Goal: Task Accomplishment & Management: Use online tool/utility

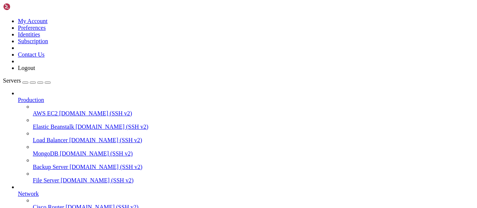
scroll to position [151, 0]
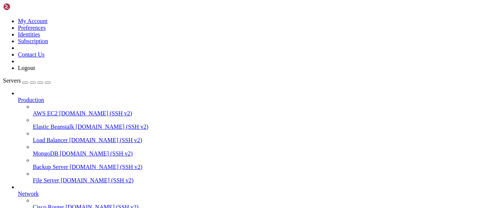
drag, startPoint x: 139, startPoint y: 26, endPoint x: 114, endPoint y: 29, distance: 24.7
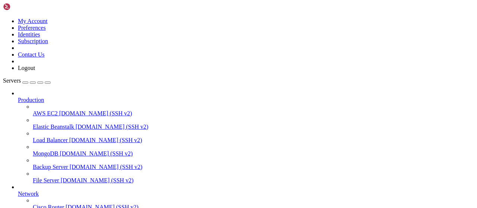
scroll to position [194, 0]
type input "/root/LinkQuest"
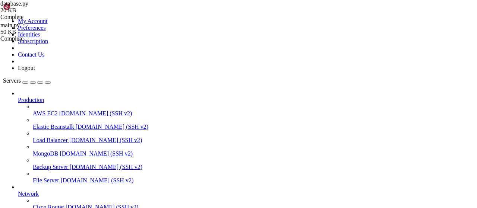
drag, startPoint x: 164, startPoint y: 28, endPoint x: 109, endPoint y: 25, distance: 55.2
drag, startPoint x: 106, startPoint y: 3, endPoint x: 143, endPoint y: 26, distance: 43.6
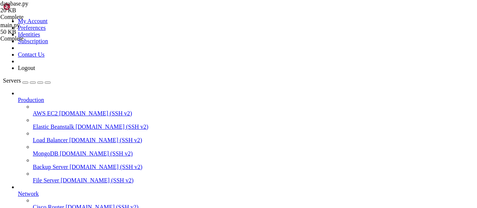
drag, startPoint x: 212, startPoint y: 191, endPoint x: 196, endPoint y: 191, distance: 15.7
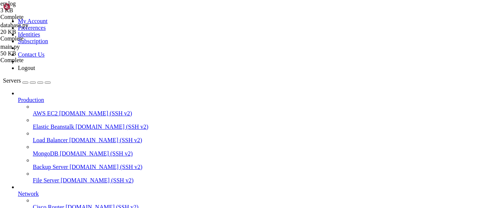
type textarea "ModuleNotFoundError: No module named 'aiogram'"
drag, startPoint x: 113, startPoint y: 14, endPoint x: 146, endPoint y: 31, distance: 37.0
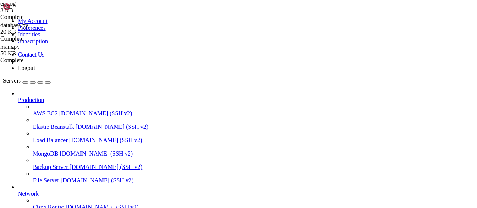
drag, startPoint x: 166, startPoint y: 620, endPoint x: 6, endPoint y: 487, distance: 207.9
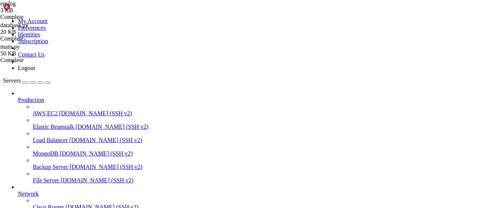
type textarea "Traceback (most recent call last):"
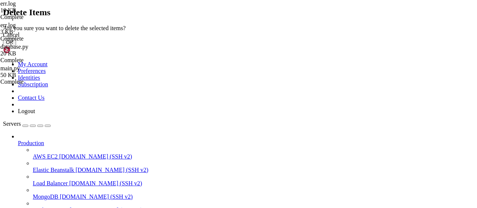
click at [16, 46] on button "OK" at bounding box center [9, 42] width 13 height 8
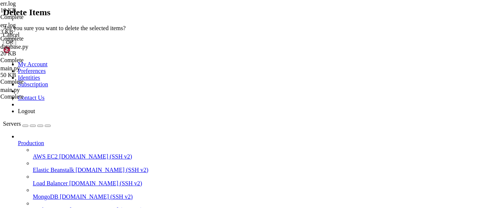
click at [16, 46] on button "OK" at bounding box center [9, 42] width 13 height 8
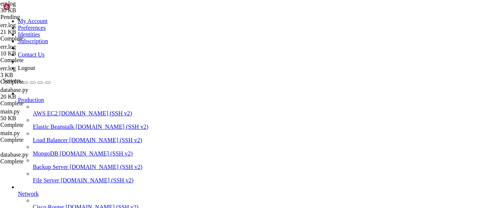
type textarea "python3: can't open file '/root/LinkQuest/main.py': [Errno 2] No such file or d…"
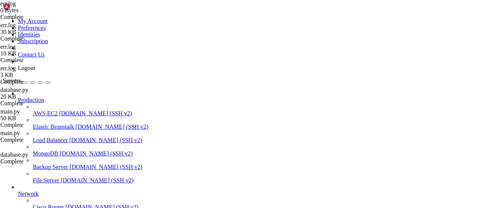
drag, startPoint x: 145, startPoint y: 9, endPoint x: 150, endPoint y: 9, distance: 4.9
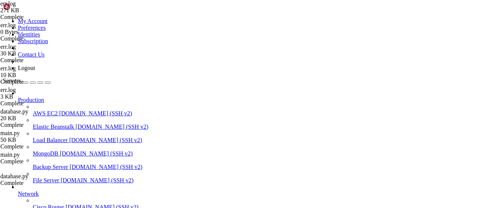
type textarea "KeyboardInterrupt"
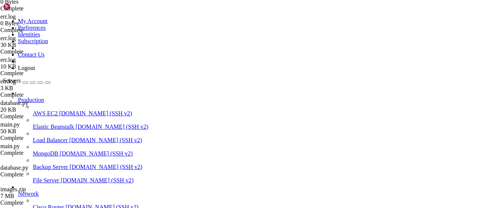
drag, startPoint x: 162, startPoint y: 26, endPoint x: 92, endPoint y: 26, distance: 69.4
drag, startPoint x: 138, startPoint y: 95, endPoint x: 109, endPoint y: 95, distance: 29.8
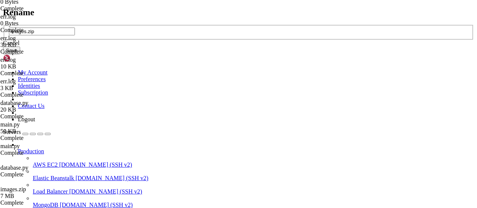
drag, startPoint x: 209, startPoint y: 102, endPoint x: 120, endPoint y: 101, distance: 89.1
click at [75, 35] on input "images.zip" at bounding box center [42, 32] width 66 height 8
click at [257, 47] on div "Cancel" at bounding box center [238, 43] width 471 height 7
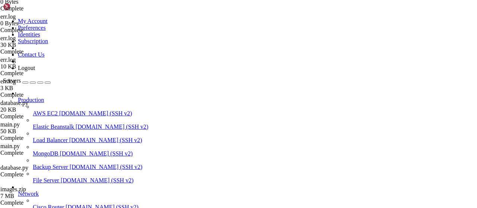
scroll to position [0, 0]
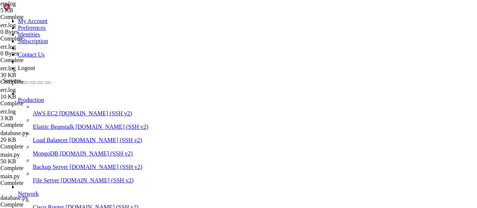
scroll to position [274, 0]
drag, startPoint x: 218, startPoint y: 113, endPoint x: 196, endPoint y: 113, distance: 22.0
type textarea "ModuleNotFoundError: No module named 'matplotlib'"
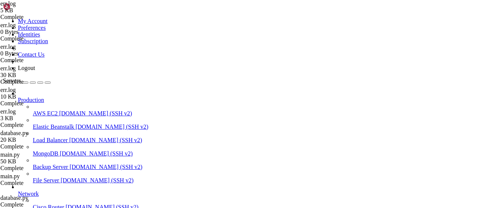
scroll to position [3417, 0]
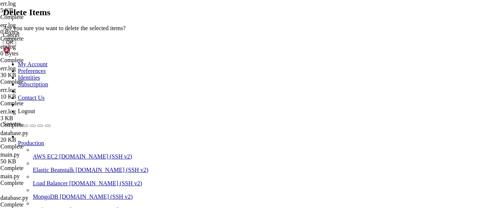
click at [16, 46] on button "OK" at bounding box center [9, 42] width 13 height 8
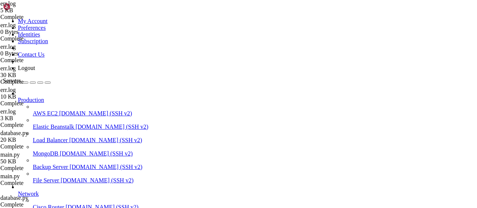
scroll to position [0, 0]
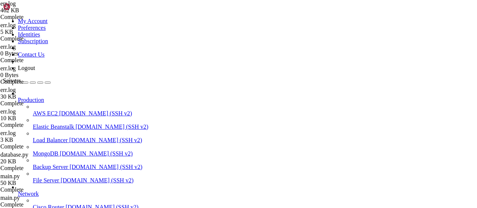
type textarea "aiogram.exceptions.TelegramForbiddenError: Telegram server says - Forbidden: bo…"
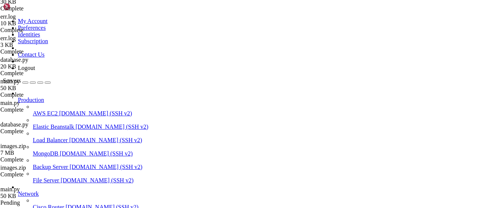
scroll to position [139, 0]
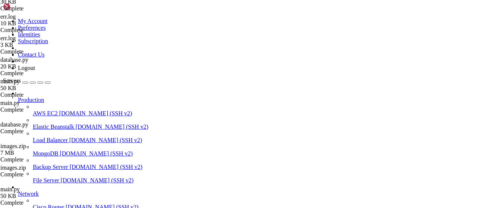
click at [123, 90] on div at bounding box center [238, 104] width 477 height 208
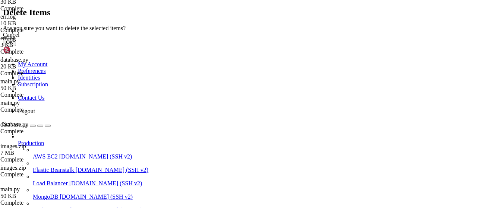
click at [16, 46] on button "OK" at bounding box center [9, 42] width 13 height 8
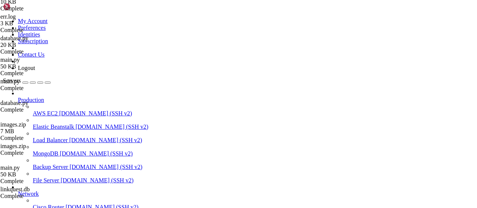
drag, startPoint x: 167, startPoint y: 191, endPoint x: 51, endPoint y: -27, distance: 246.4
type textarea "UserTaskManager: пользователь 6563352658 настроил 3 сервисов Пользователь 65633…"
